Goal: Transaction & Acquisition: Book appointment/travel/reservation

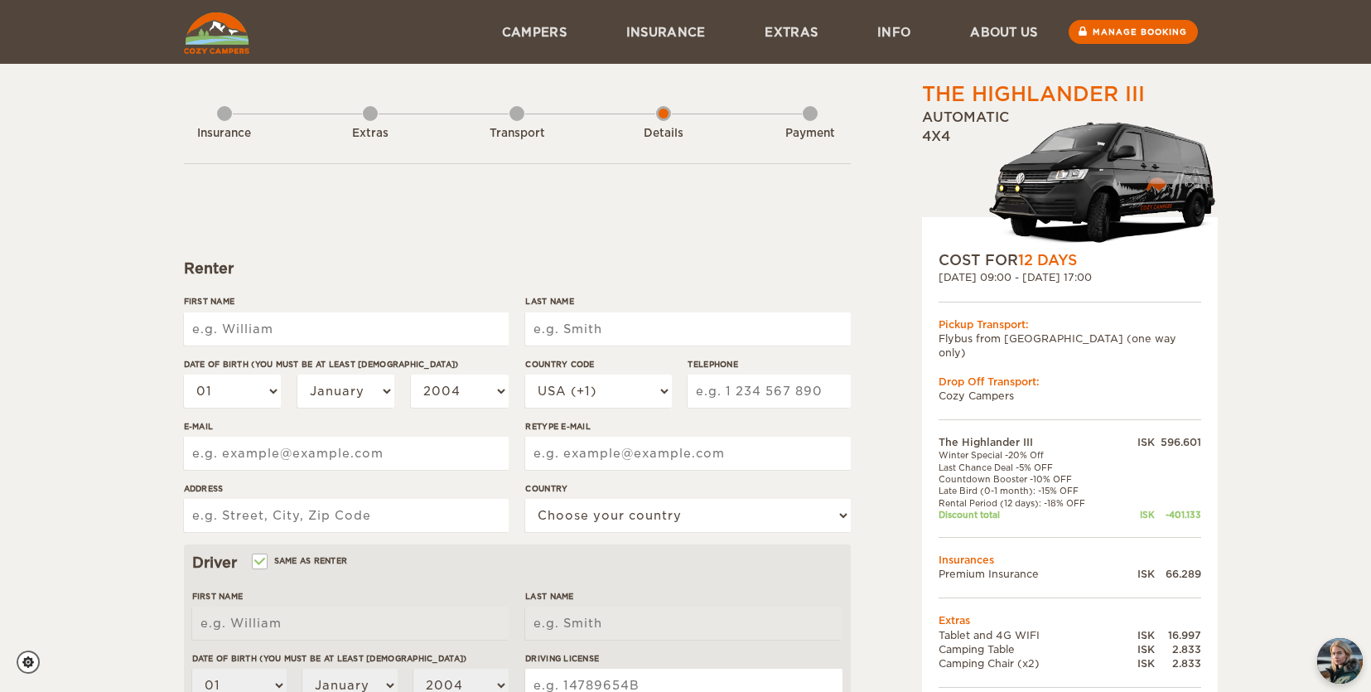
click at [443, 338] on input "First Name" at bounding box center [346, 328] width 325 height 33
type input "Rohit"
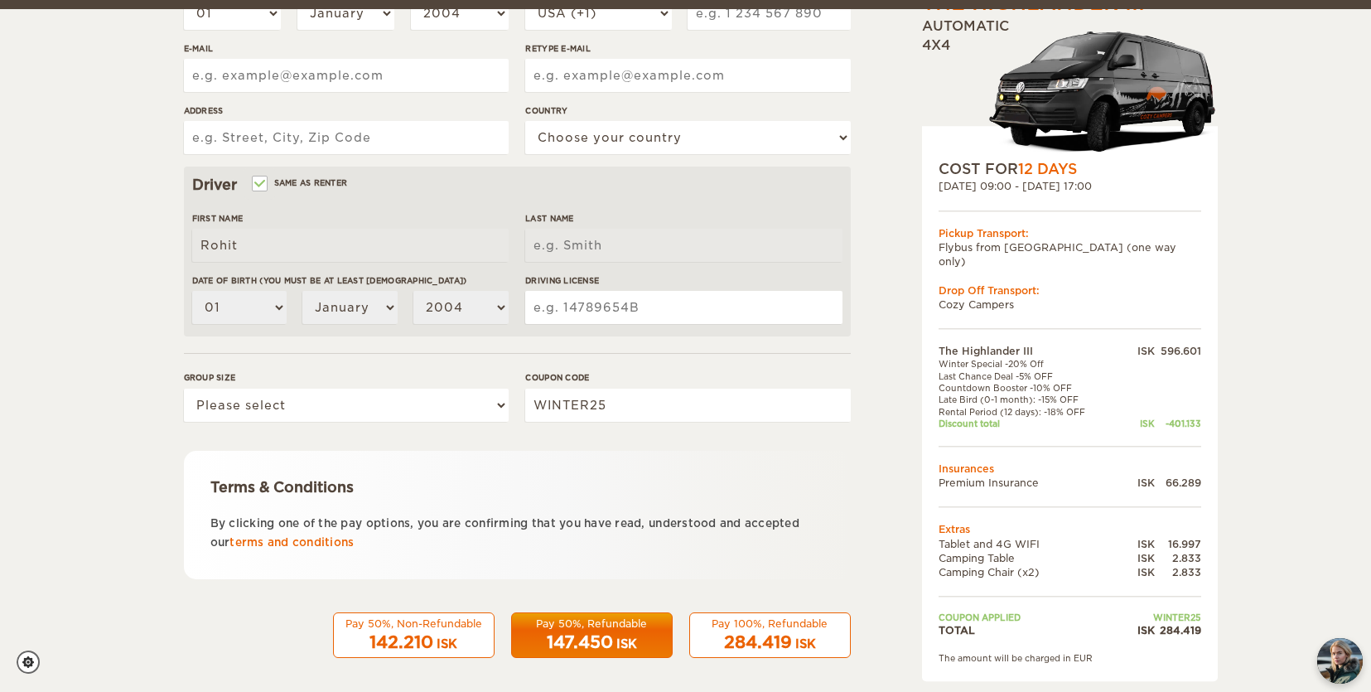
scroll to position [387, 0]
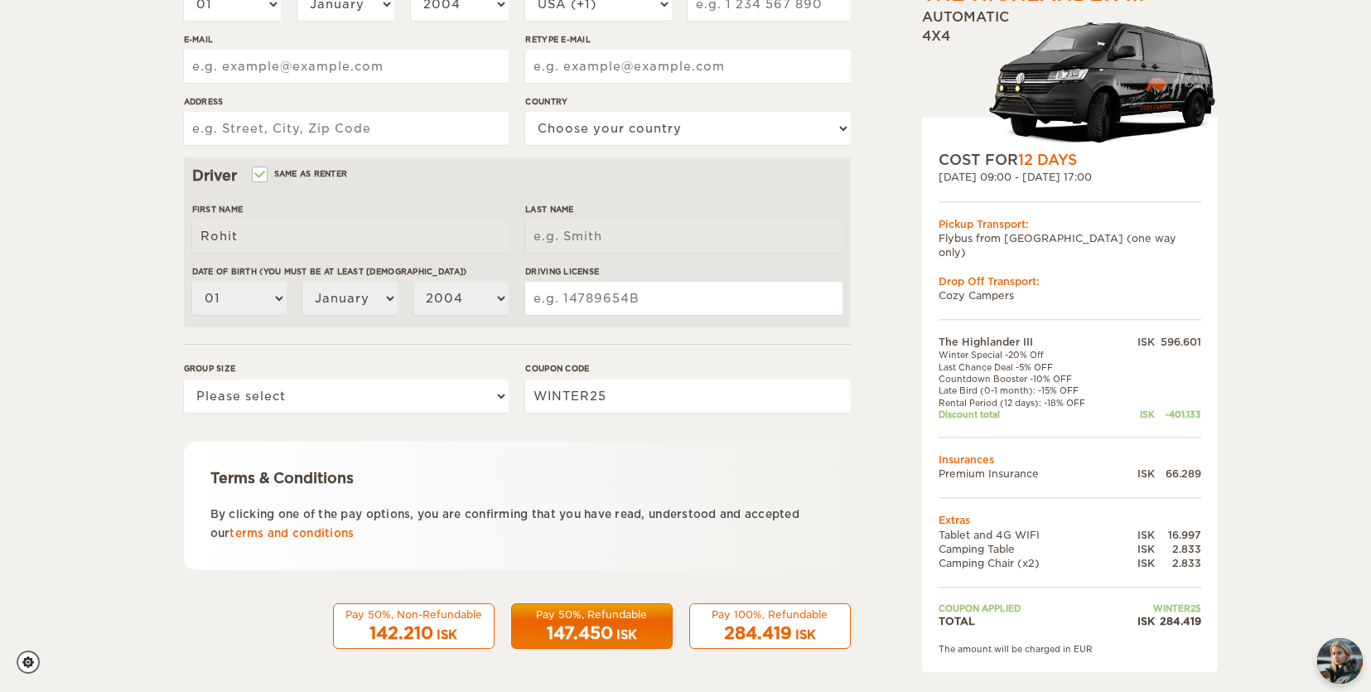
type input "Mani"
click at [418, 640] on span "142.210" at bounding box center [402, 633] width 64 height 20
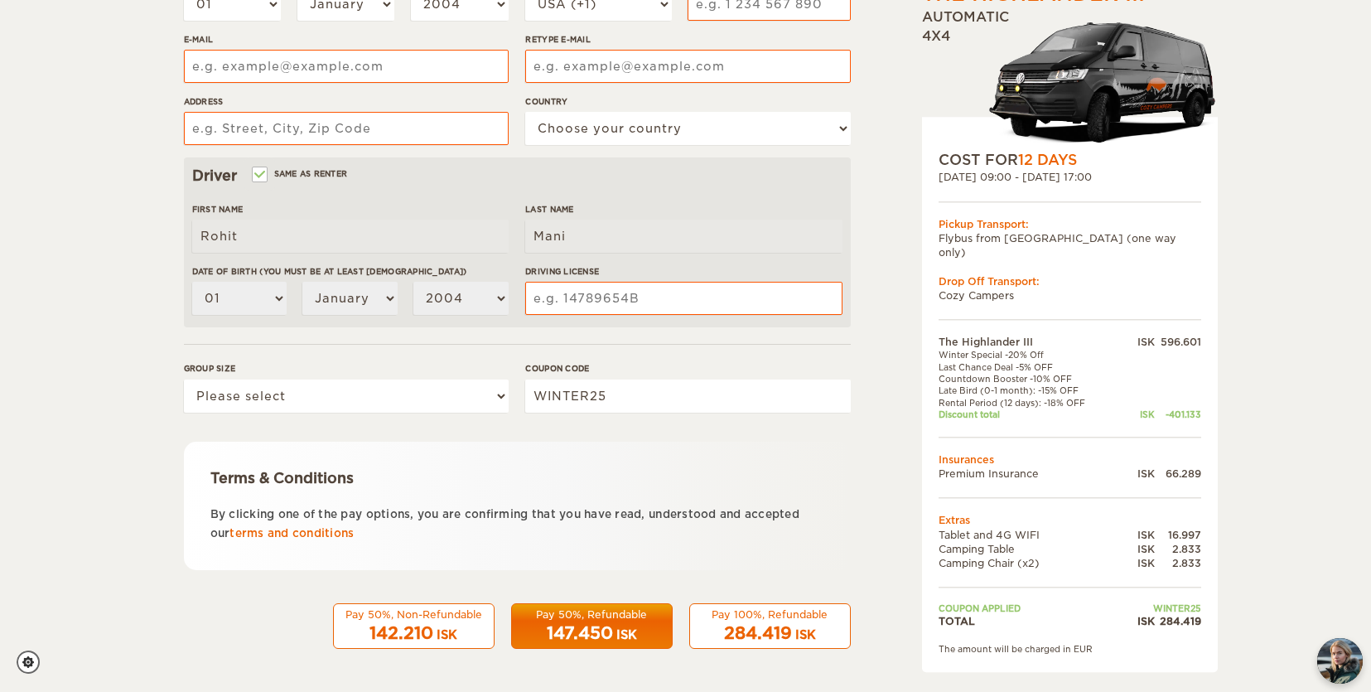
click at [422, 620] on div "Pay 50%, Non-Refundable" at bounding box center [414, 614] width 140 height 14
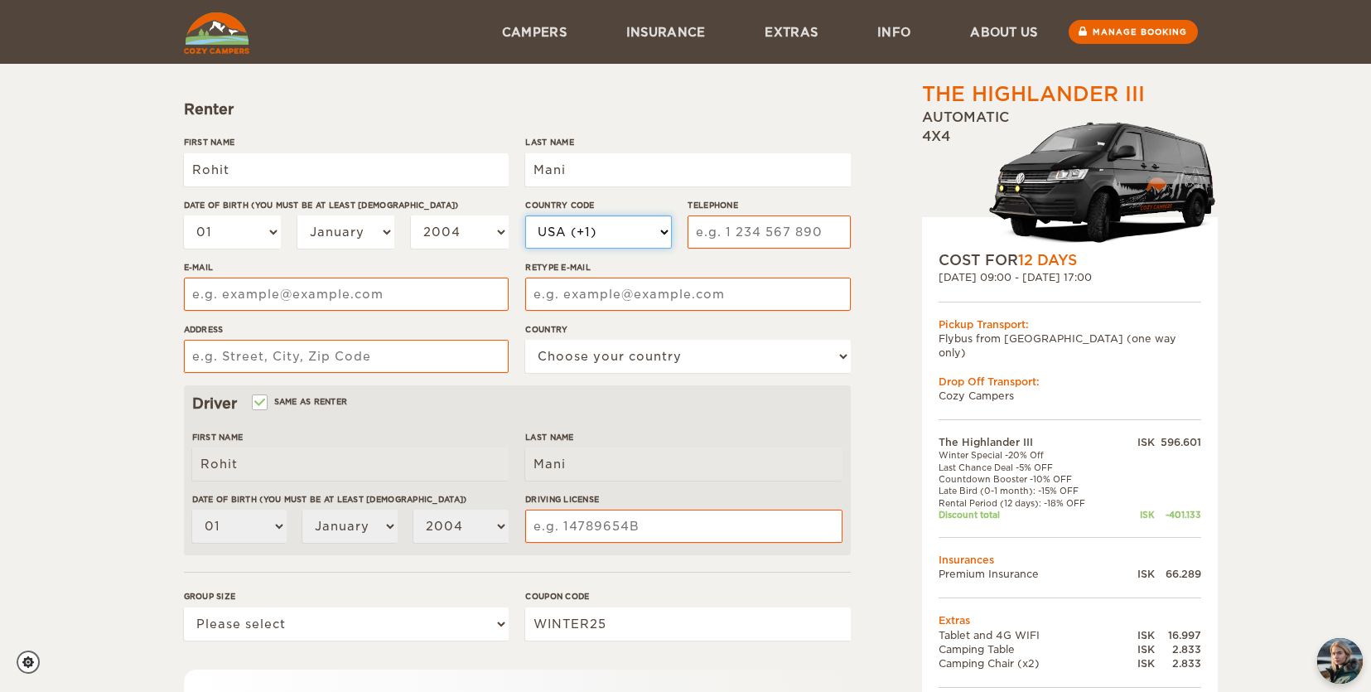
click at [613, 226] on select "USA (+1) [GEOGRAPHIC_DATA] (+44) [GEOGRAPHIC_DATA] (+49) [GEOGRAPHIC_DATA] (+21…" at bounding box center [598, 231] width 146 height 33
select select "91"
click option "India (+91)" at bounding box center [0, 0] width 0 height 0
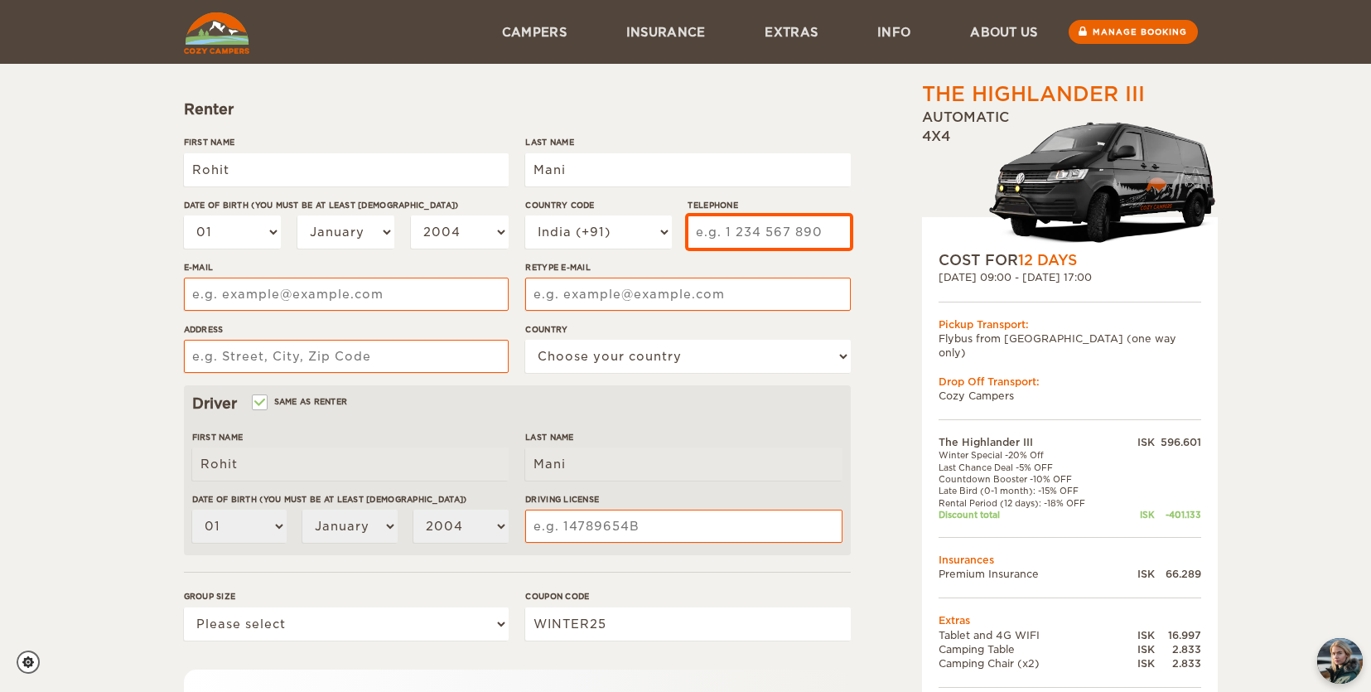
click at [762, 234] on input "Telephone" at bounding box center [769, 231] width 162 height 33
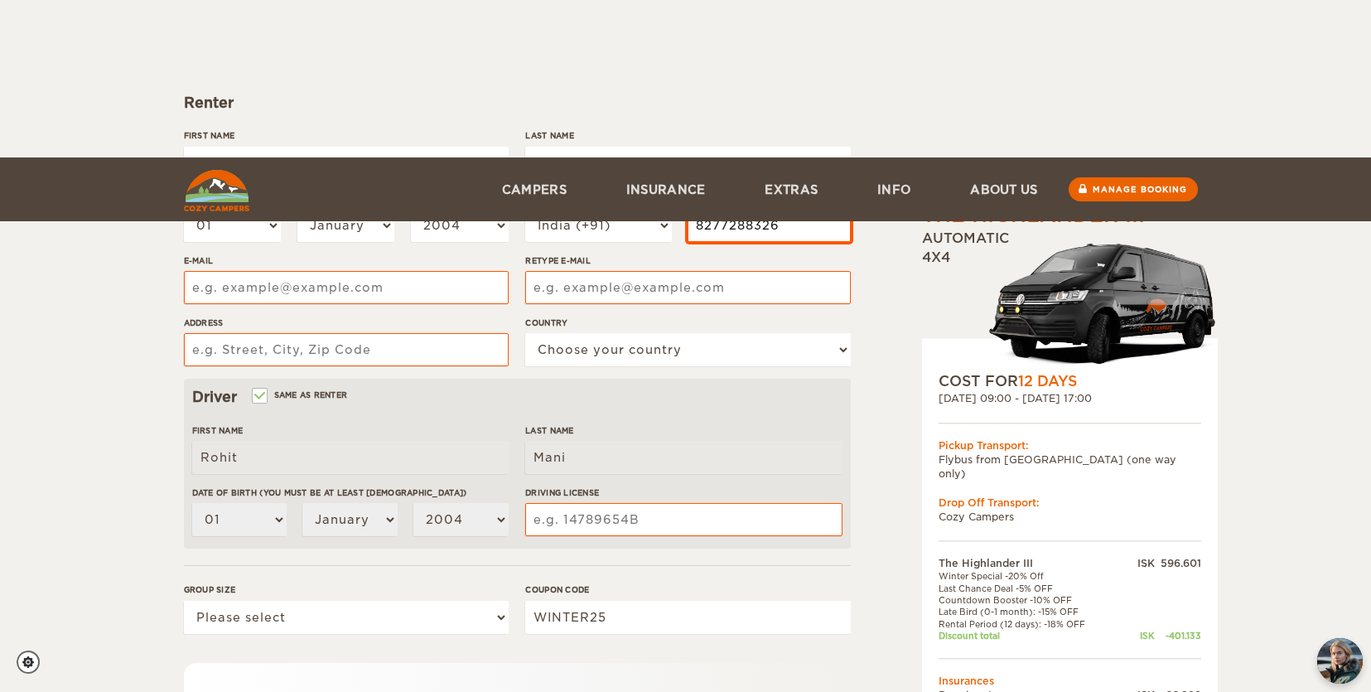
scroll to position [387, 0]
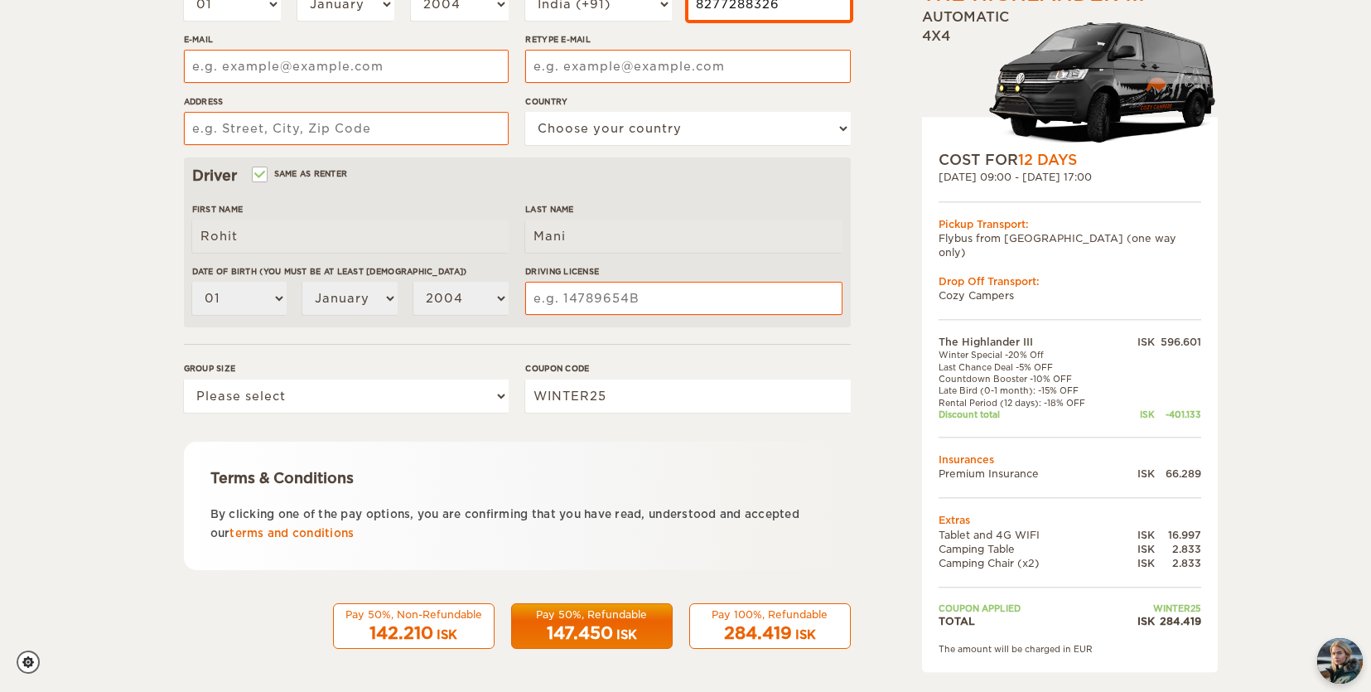
type input "8277288326"
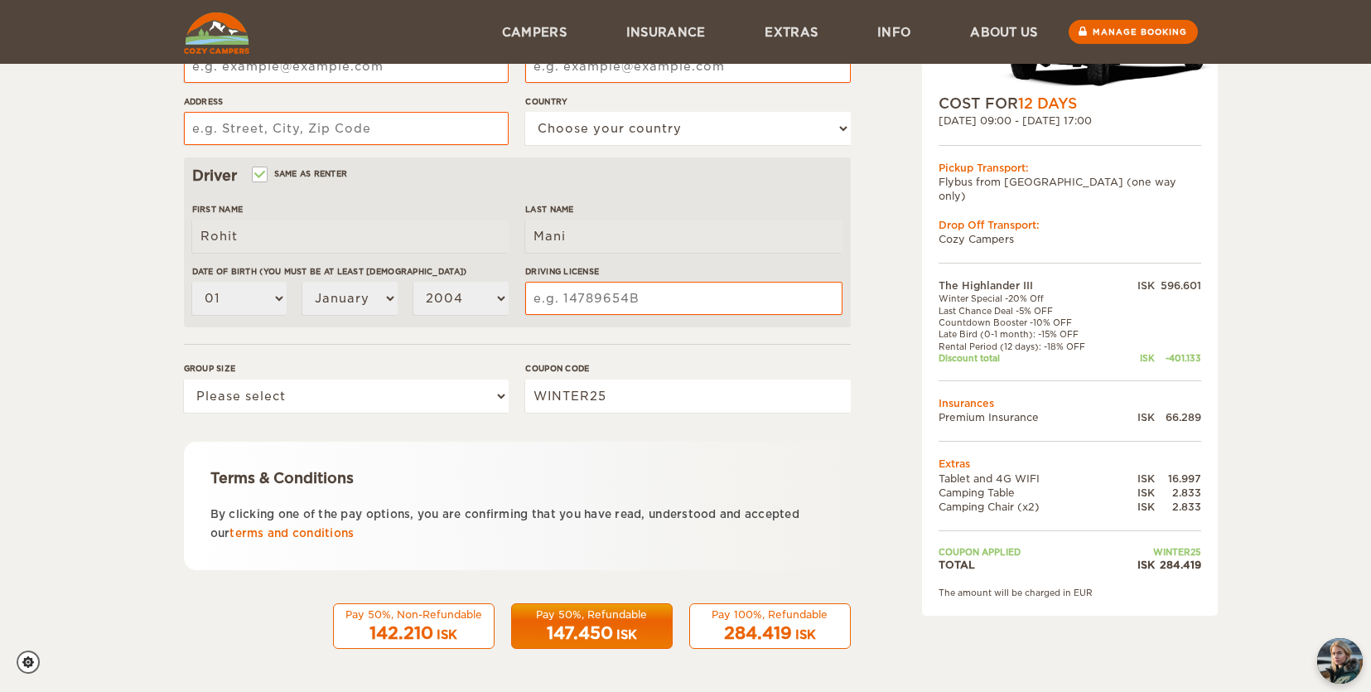
scroll to position [0, 0]
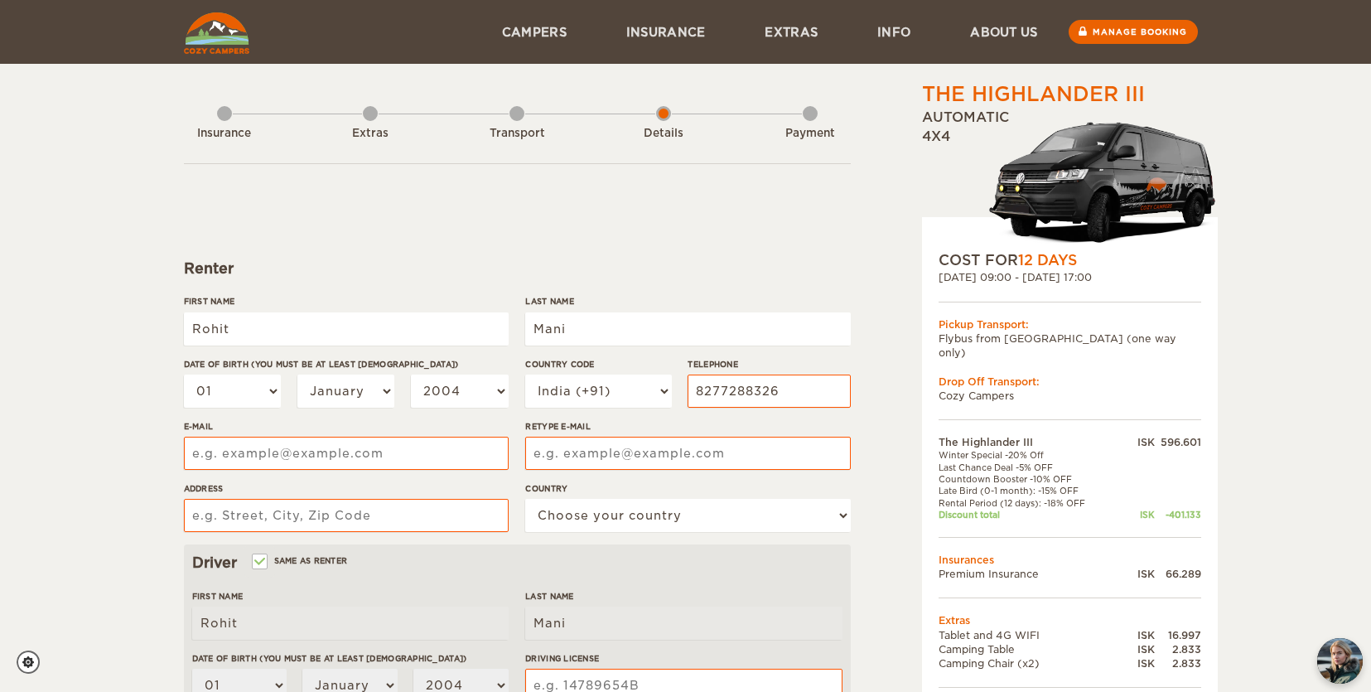
click at [241, 46] on img at bounding box center [216, 32] width 65 height 41
